Goal: Information Seeking & Learning: Check status

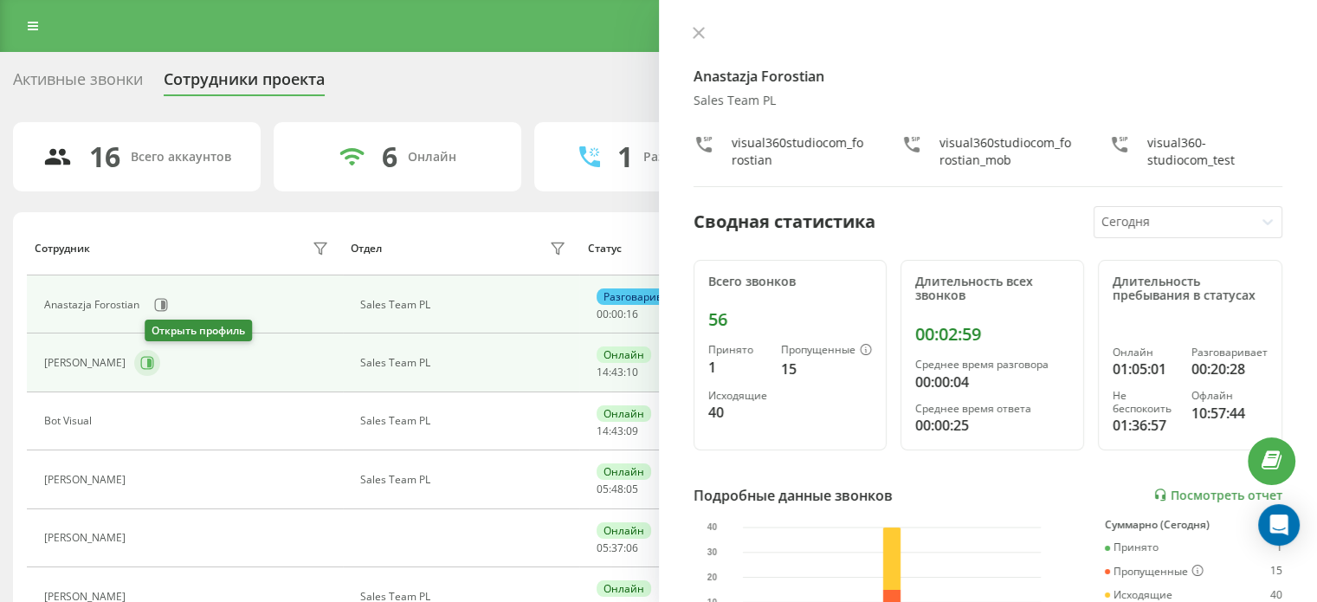
click at [154, 359] on icon at bounding box center [147, 363] width 14 height 14
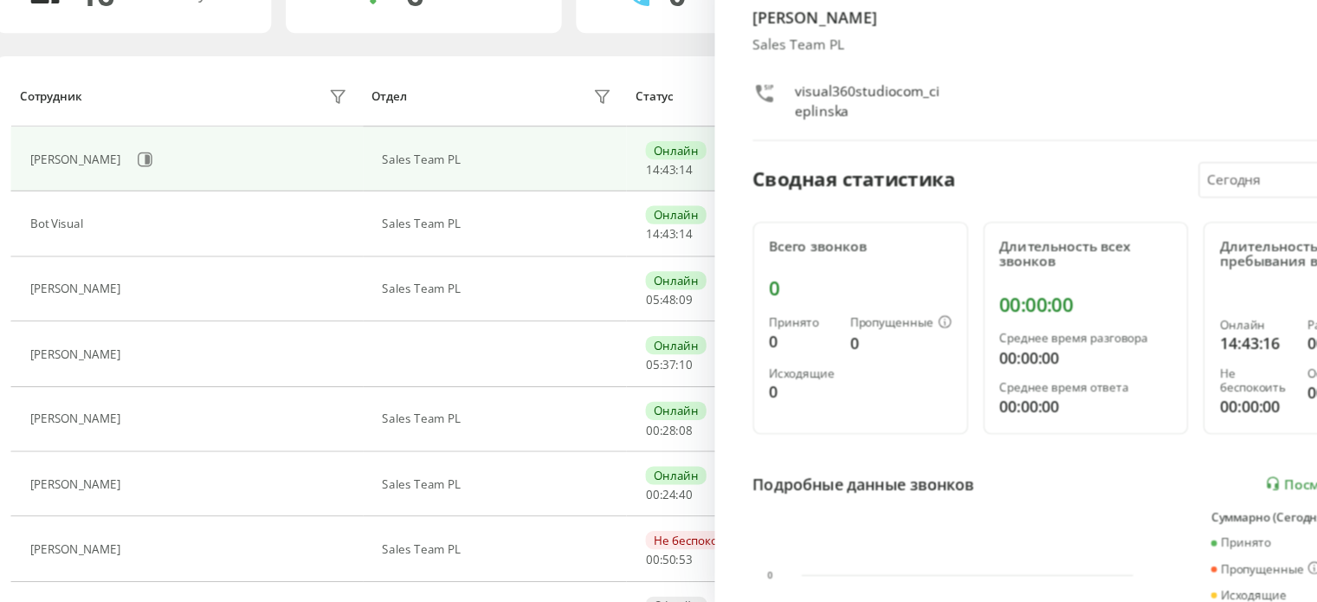
scroll to position [100, 0]
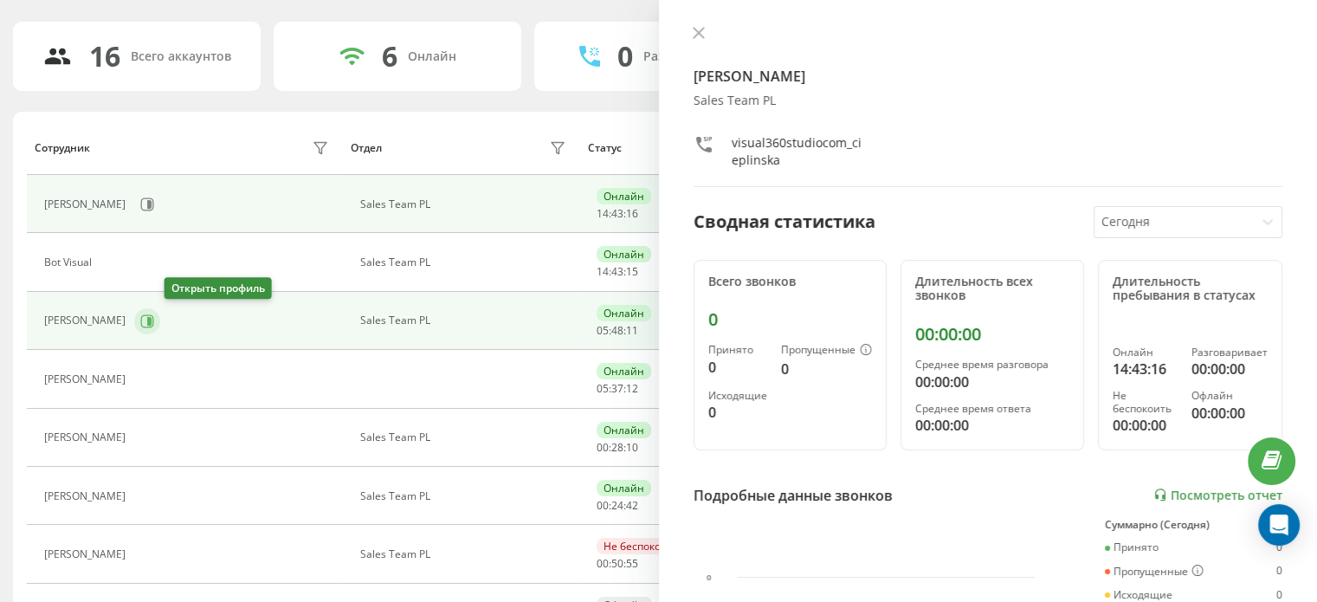
click at [154, 320] on icon at bounding box center [147, 321] width 14 height 14
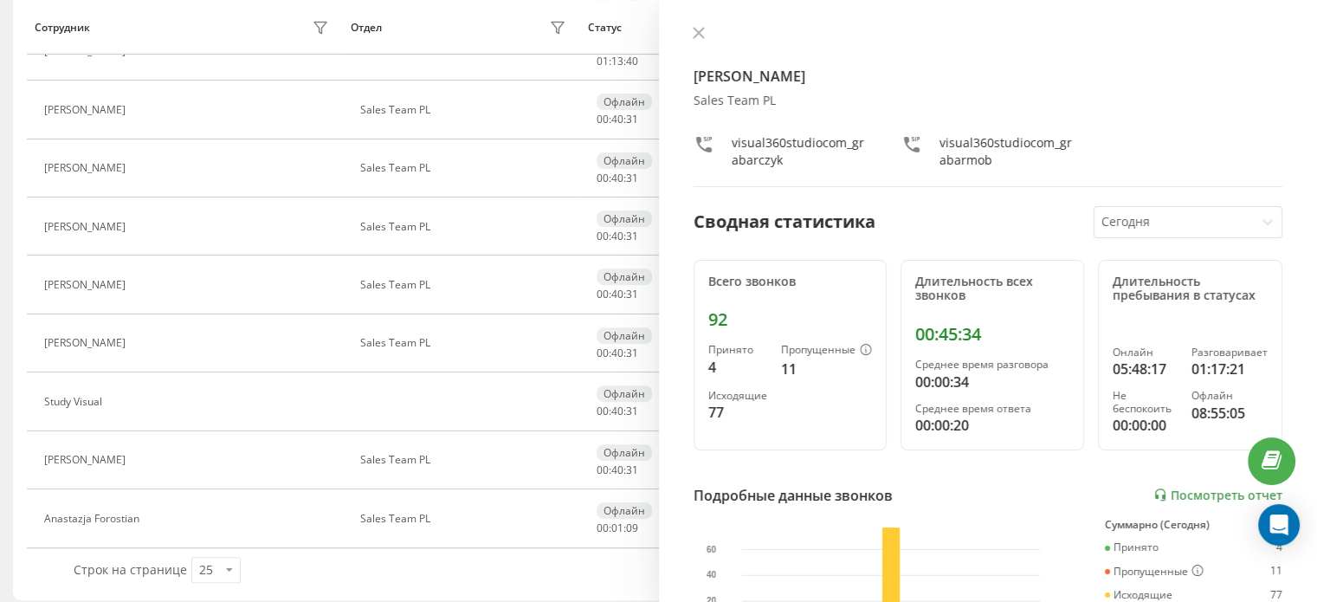
scroll to position [669, 0]
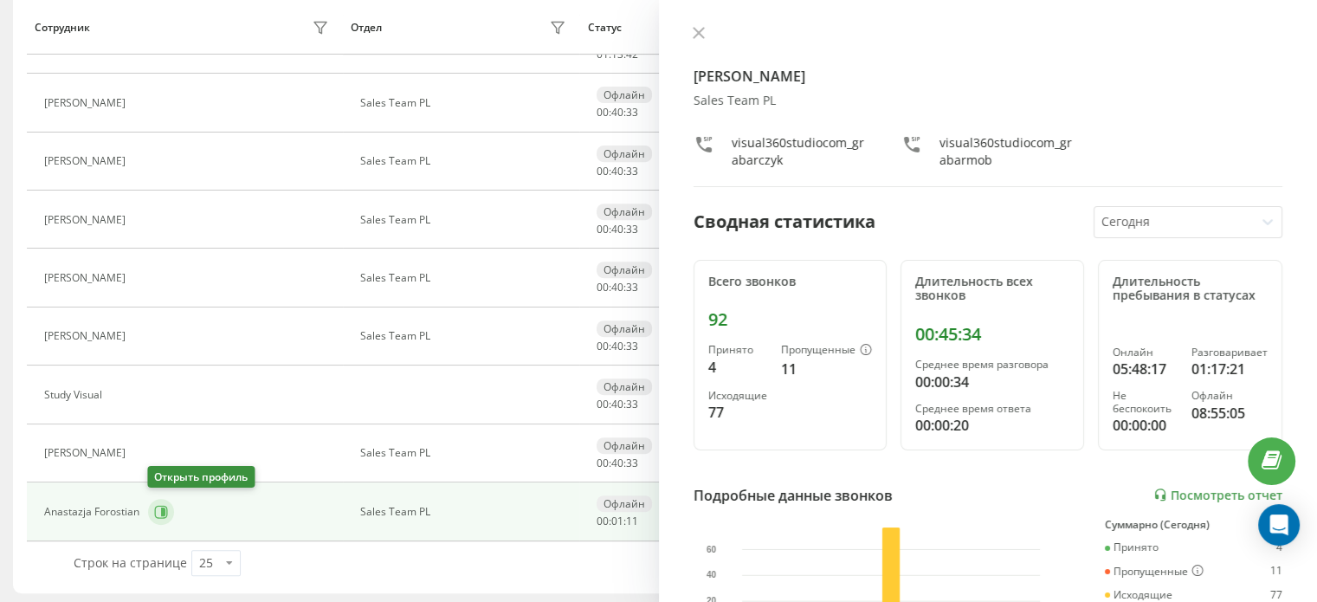
click at [166, 514] on icon at bounding box center [161, 512] width 14 height 14
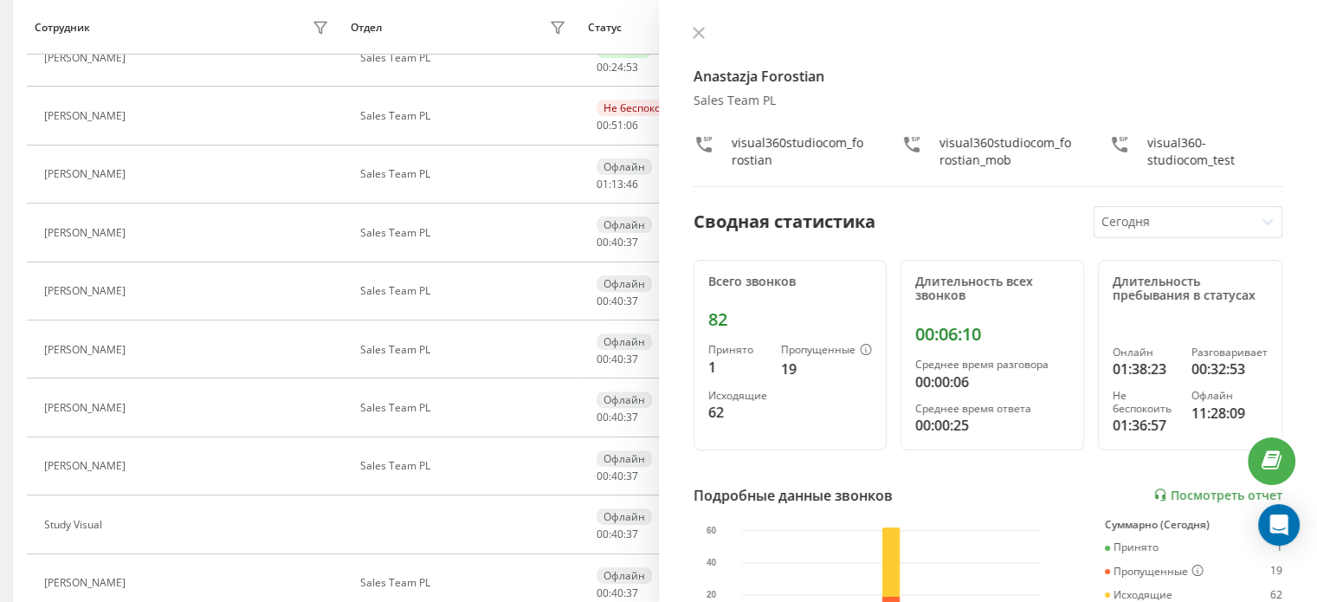
scroll to position [488, 0]
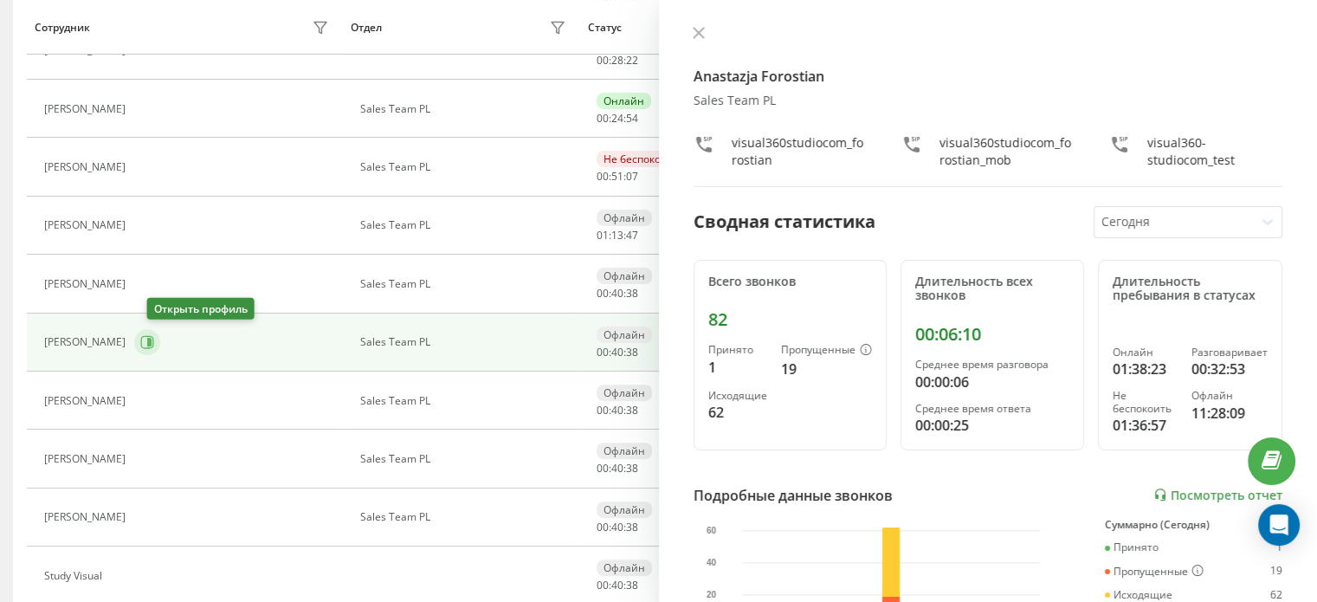
click at [154, 336] on icon at bounding box center [147, 342] width 14 height 14
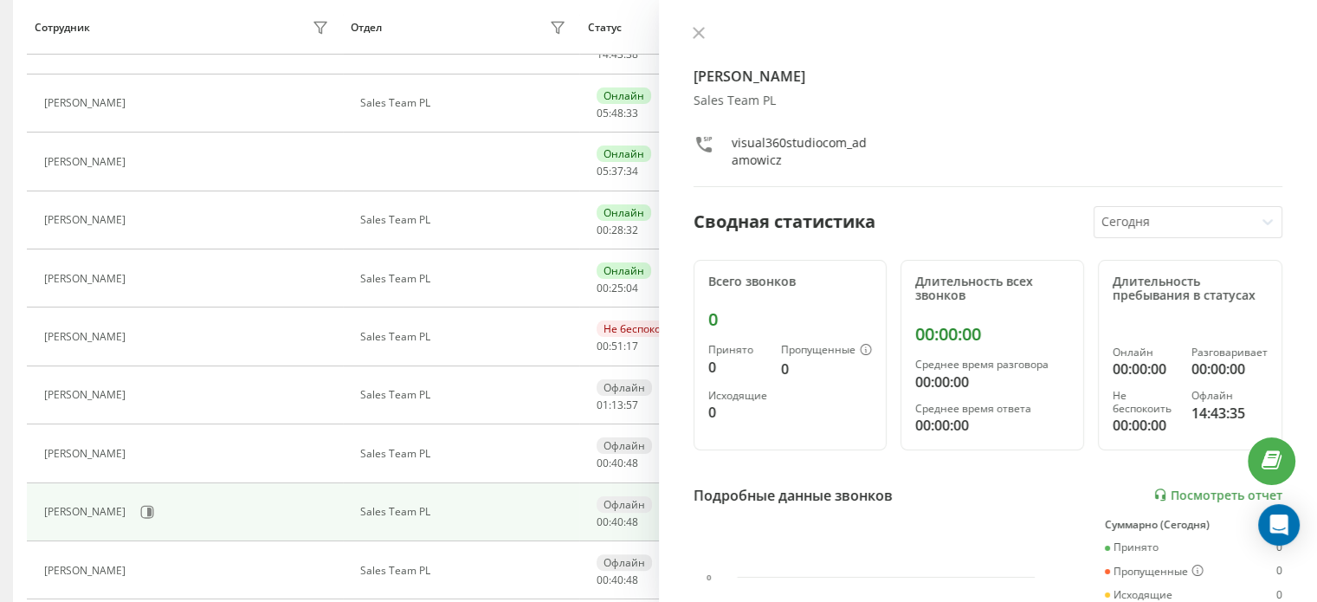
scroll to position [301, 0]
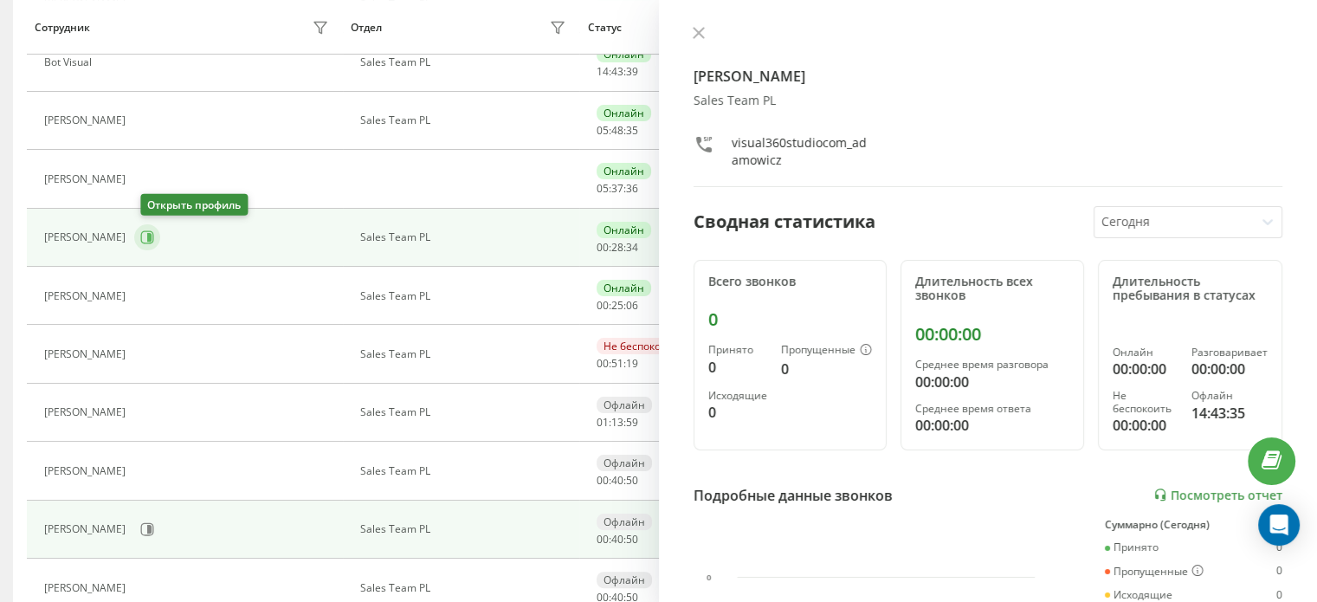
click at [160, 240] on button at bounding box center [147, 237] width 26 height 26
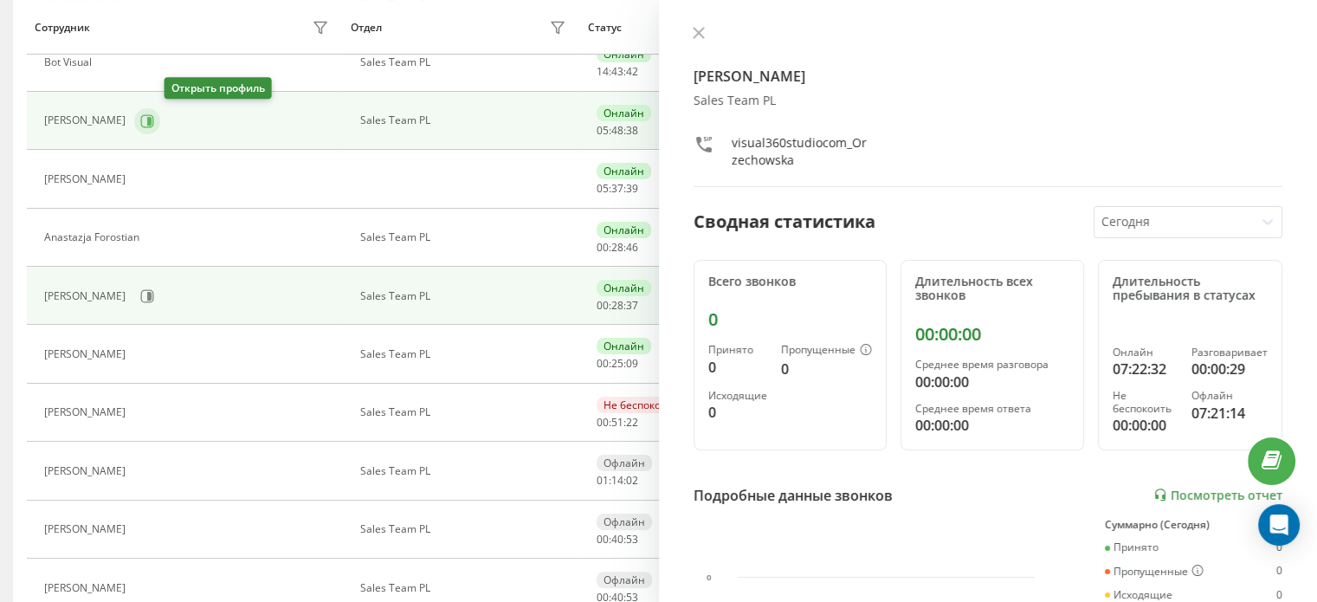
click at [154, 114] on icon at bounding box center [147, 120] width 13 height 13
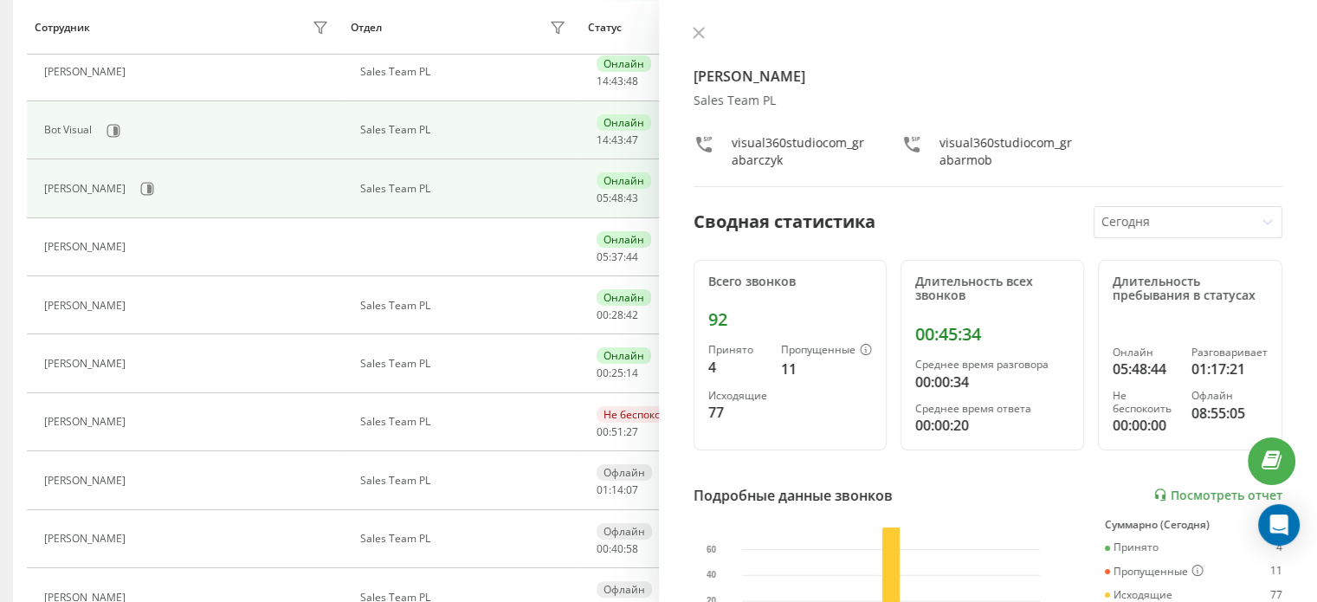
scroll to position [59, 0]
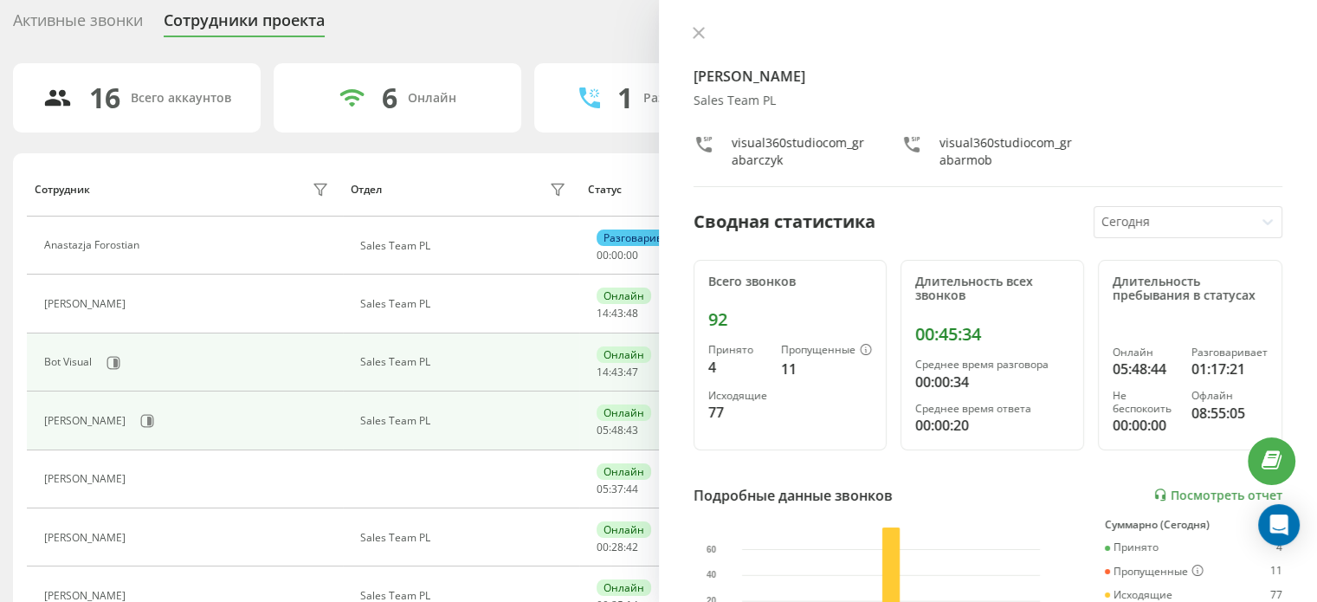
click at [168, 356] on div "Bot Visual" at bounding box center [188, 362] width 289 height 29
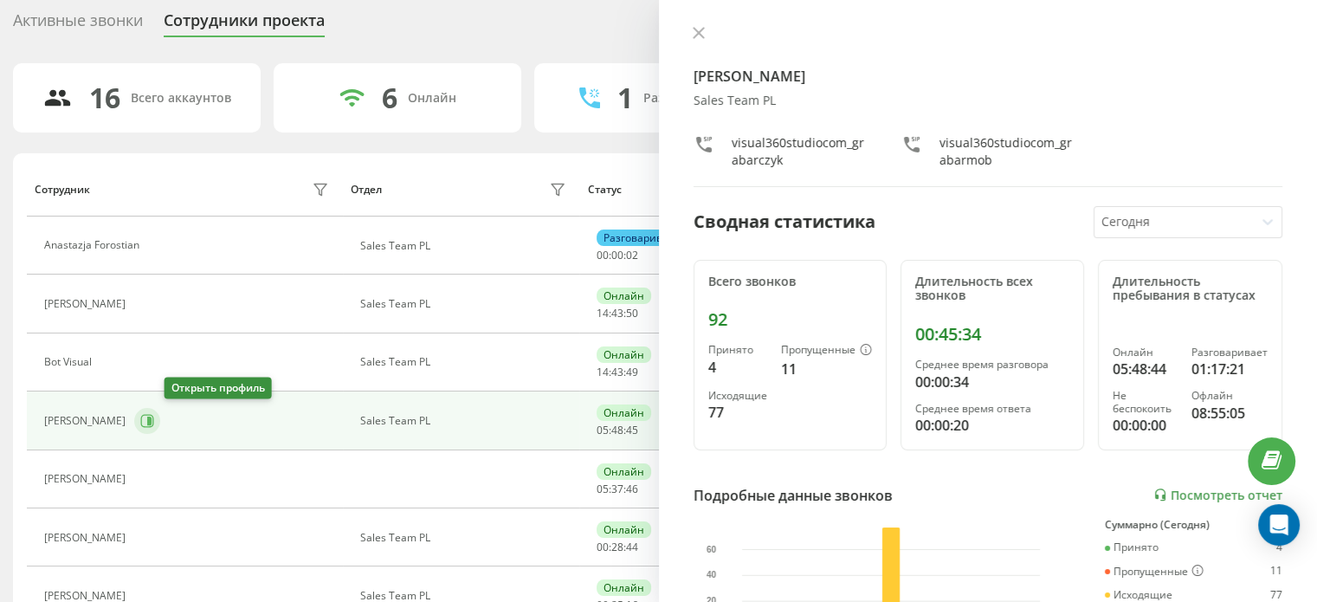
click at [160, 425] on button at bounding box center [147, 421] width 26 height 26
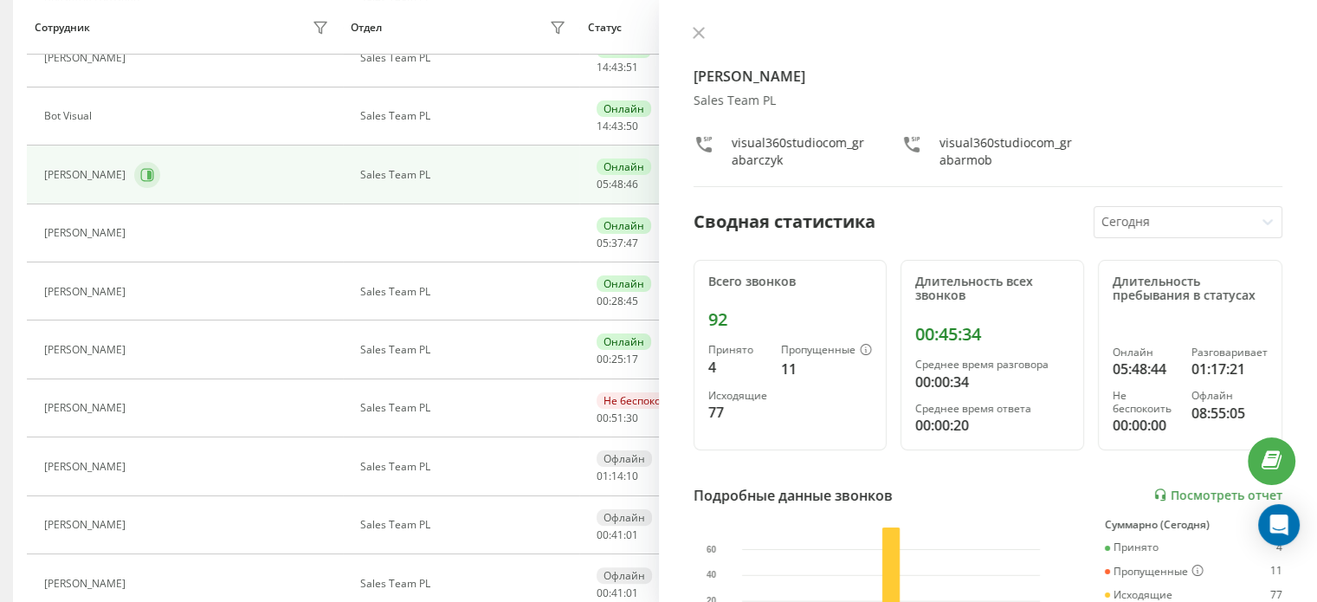
scroll to position [313, 0]
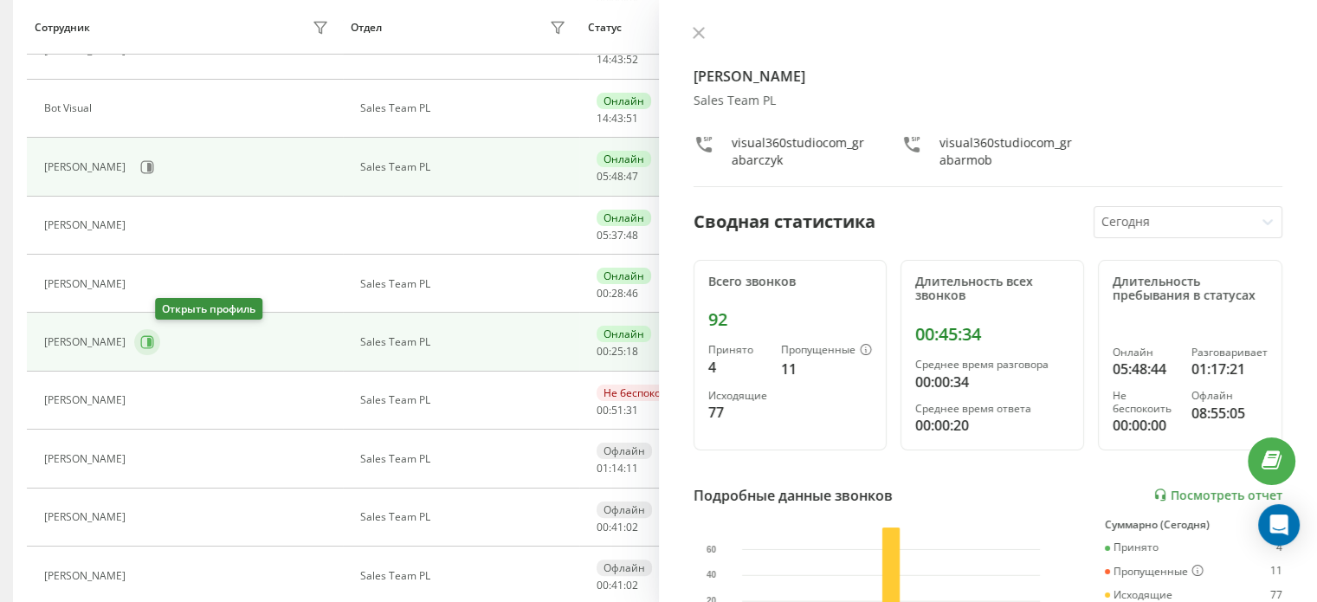
click at [154, 346] on icon at bounding box center [147, 342] width 13 height 13
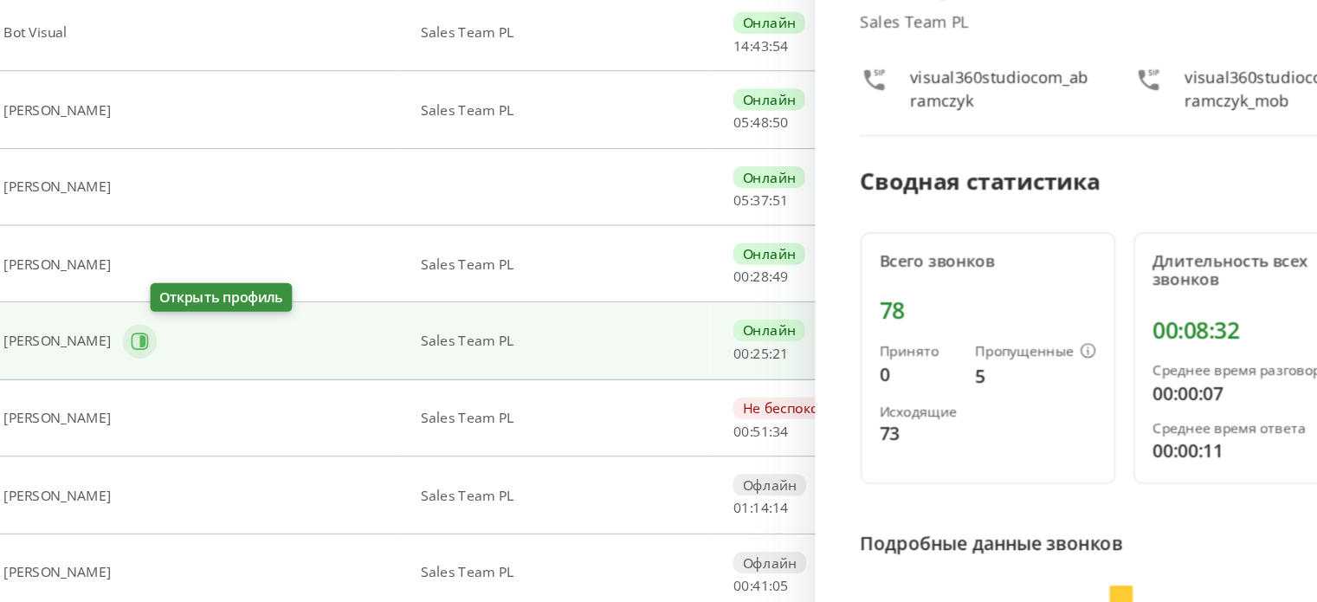
scroll to position [313, 0]
